Goal: Task Accomplishment & Management: Manage account settings

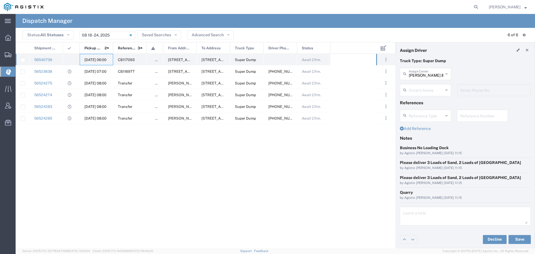
click at [94, 57] on div "[DATE] 06:00" at bounding box center [96, 59] width 33 height 11
click at [425, 75] on input "text" at bounding box center [426, 74] width 35 height 10
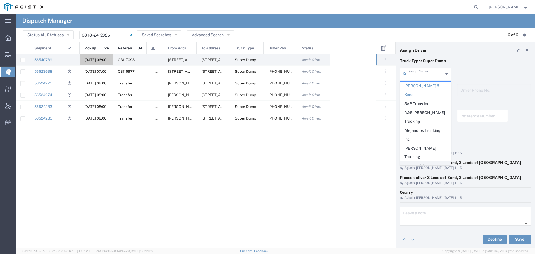
click at [426, 162] on span "Art [PERSON_NAME] Inc" at bounding box center [426, 170] width 50 height 17
type input "Art [PERSON_NAME] Inc"
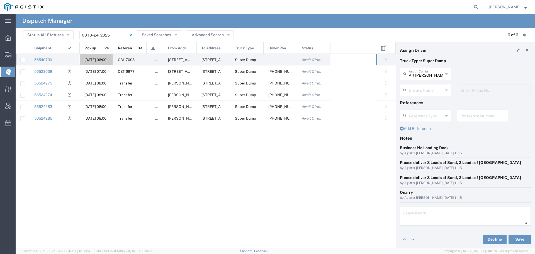
click at [417, 92] on input "text" at bounding box center [426, 90] width 35 height 10
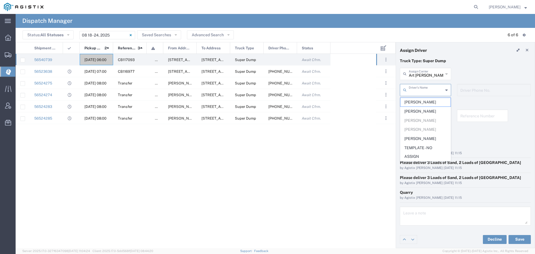
click at [376, 152] on div "56523638 [DATE] 07:00 CB116977 false [STREET_ADDRESS][US_STATE] [STREET_ADDRESS…" at bounding box center [196, 151] width 361 height 194
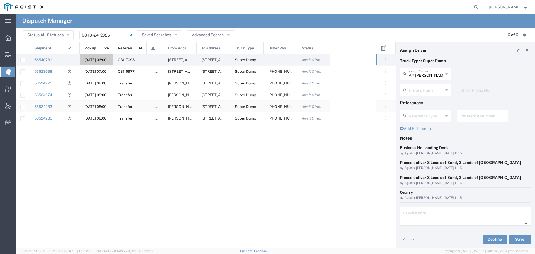
click at [91, 104] on div "[DATE] 08:00" at bounding box center [96, 106] width 33 height 11
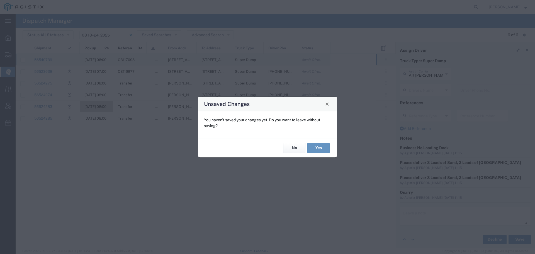
click at [295, 147] on button "No" at bounding box center [294, 148] width 22 height 10
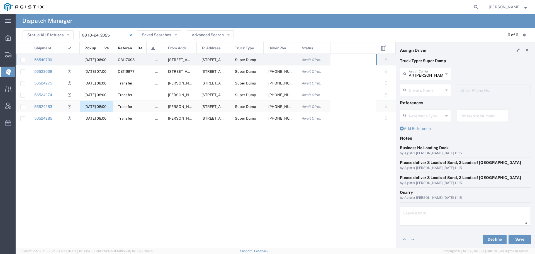
click at [98, 105] on span "[DATE] 08:00" at bounding box center [95, 107] width 22 height 4
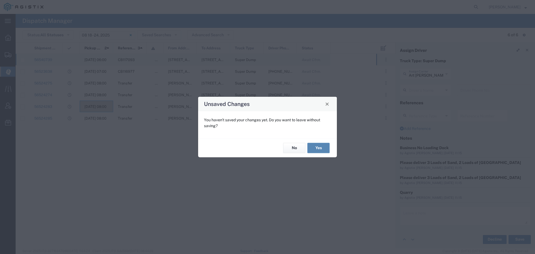
click at [318, 145] on button "Yes" at bounding box center [318, 148] width 22 height 10
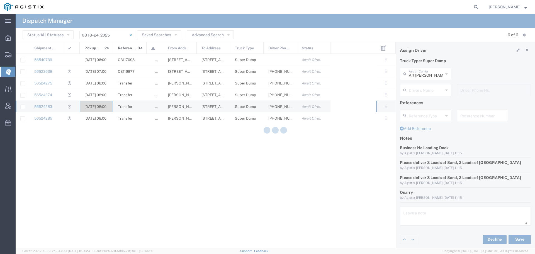
type input "[PERSON_NAME]"
type input "[PHONE_NUMBER]"
type input "Art [PERSON_NAME] Inc"
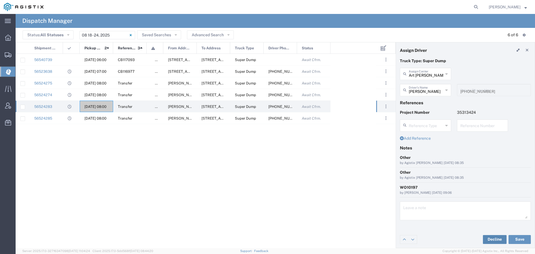
click at [497, 240] on button "Decline" at bounding box center [495, 239] width 24 height 9
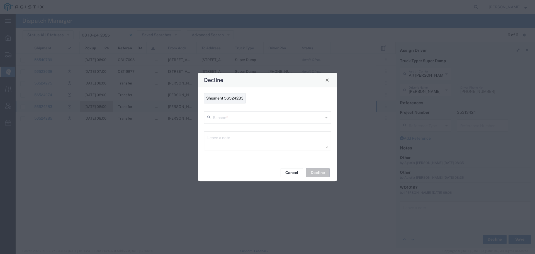
click at [217, 116] on input "text" at bounding box center [268, 117] width 110 height 10
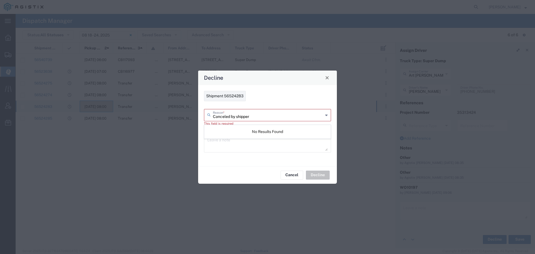
type input "Canceled by shipper"
click at [224, 163] on div "Shipment 56524283 Canceled by shipper Reason * This field is required Leave a n…" at bounding box center [267, 125] width 139 height 81
click at [221, 144] on textarea at bounding box center [267, 143] width 120 height 16
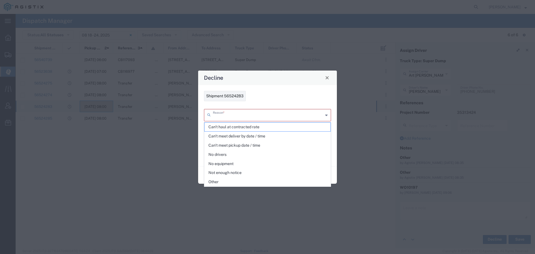
click at [322, 117] on input "text" at bounding box center [268, 115] width 110 height 10
click at [215, 182] on span "Other" at bounding box center [268, 182] width 126 height 9
type input "Other"
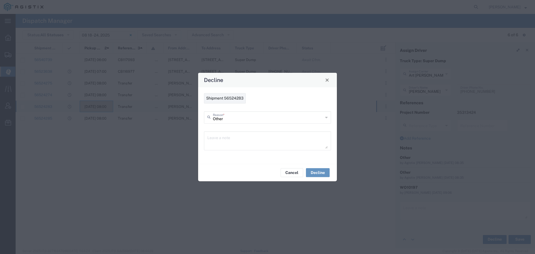
click at [217, 142] on textarea at bounding box center [267, 141] width 120 height 16
drag, startPoint x: 249, startPoint y: 139, endPoint x: 204, endPoint y: 138, distance: 45.5
click at [204, 138] on div "Canceled by [PERSON_NAME] Leave a note" at bounding box center [267, 140] width 127 height 19
type textarea "Canceled by Shipper"
click at [312, 171] on button "Decline" at bounding box center [318, 172] width 24 height 9
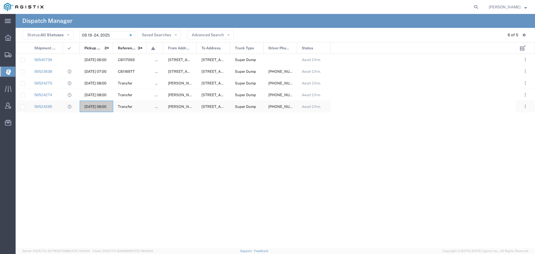
click at [95, 106] on span "[DATE] 08:00" at bounding box center [95, 107] width 22 height 4
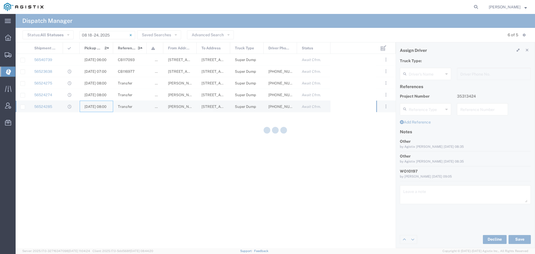
type input "[PERSON_NAME]"
type input "[PHONE_NUMBER]"
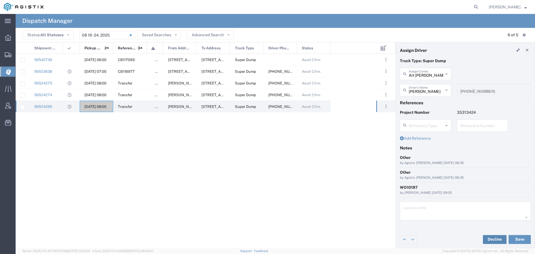
click at [491, 241] on button "Decline" at bounding box center [495, 239] width 24 height 9
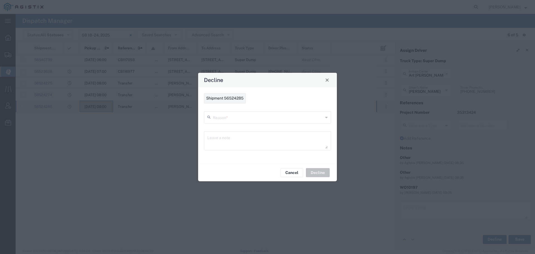
click at [224, 119] on input "text" at bounding box center [268, 117] width 110 height 10
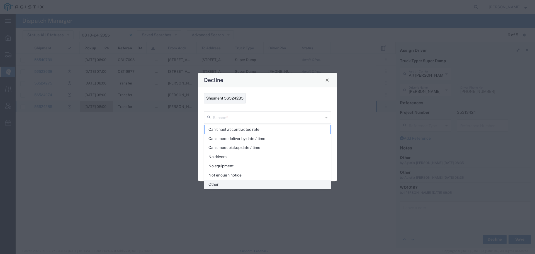
click at [222, 183] on span "Other" at bounding box center [268, 184] width 126 height 9
type input "Other"
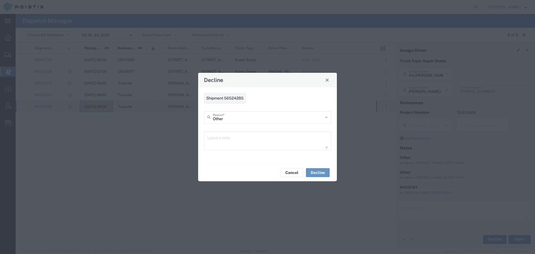
click at [219, 138] on textarea at bounding box center [267, 141] width 120 height 16
paste textarea "Canceled by Shipper"
type textarea "Canceled by Shipper"
click at [317, 171] on button "Decline" at bounding box center [318, 172] width 24 height 9
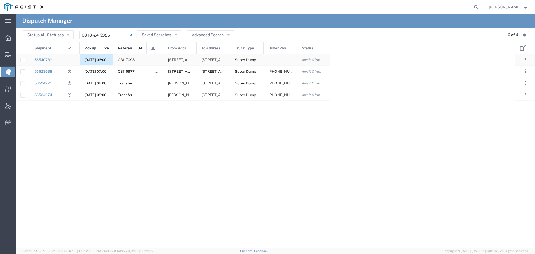
click at [90, 59] on span "[DATE] 06:00" at bounding box center [95, 60] width 22 height 4
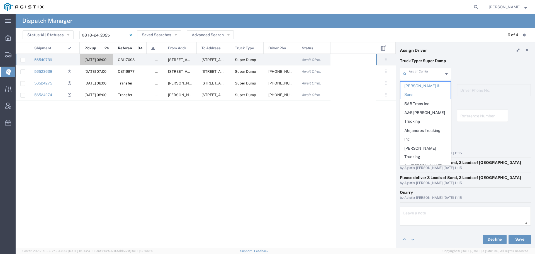
click at [436, 76] on input "text" at bounding box center [426, 74] width 35 height 10
click at [416, 162] on span "Art [PERSON_NAME] Inc" at bounding box center [426, 170] width 50 height 17
type input "Art [PERSON_NAME] Inc"
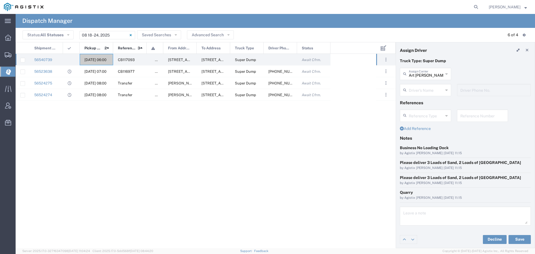
click at [426, 90] on input "text" at bounding box center [426, 90] width 35 height 10
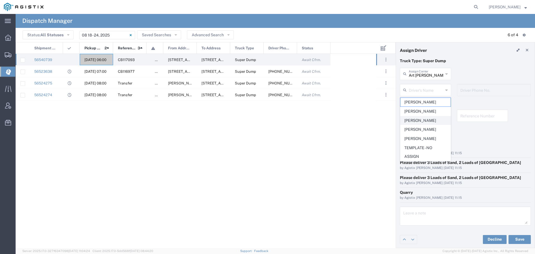
click at [419, 118] on span "[PERSON_NAME]" at bounding box center [426, 120] width 50 height 9
type input "[PERSON_NAME]"
type input "[PHONE_NUMBER]"
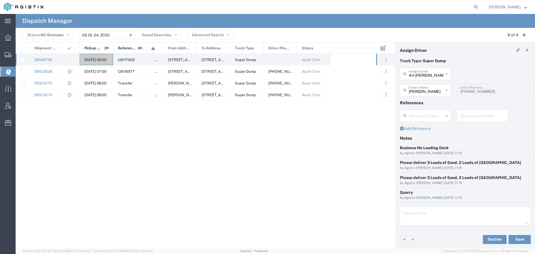
click at [470, 115] on input "text" at bounding box center [482, 115] width 45 height 10
type input "WO10200"
click at [523, 237] on button "Save" at bounding box center [520, 239] width 22 height 9
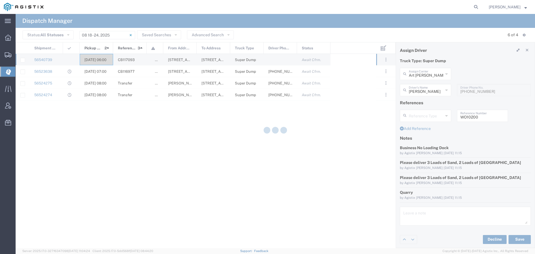
type input "[PERSON_NAME]"
type input "Art [PERSON_NAME] Inc"
